Goal: Find specific page/section: Find specific page/section

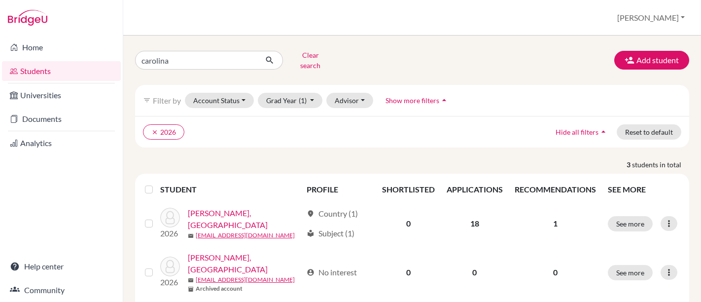
click at [184, 61] on input "carolina" at bounding box center [196, 60] width 122 height 19
type input "c"
type input "[PERSON_NAME]"
click button "submit" at bounding box center [270, 60] width 26 height 19
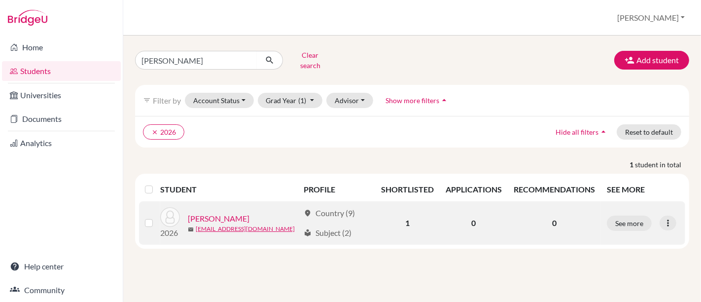
click at [220, 213] on link "[PERSON_NAME]" at bounding box center [219, 219] width 62 height 12
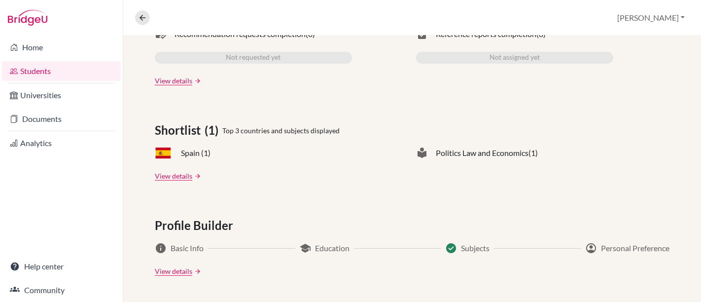
scroll to position [353, 0]
click at [171, 174] on link "View details" at bounding box center [173, 175] width 37 height 10
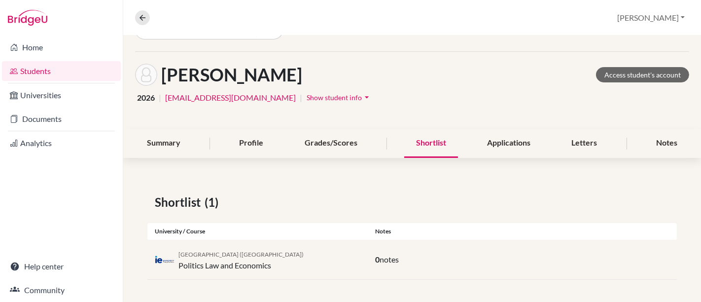
scroll to position [26, 0]
